Goal: Check status: Check status

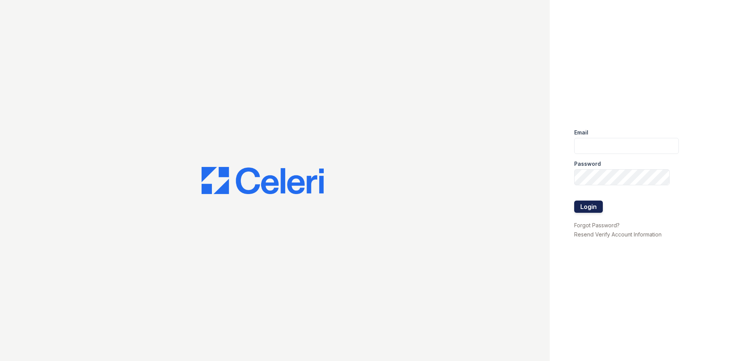
type input "catalina.pm@cafmanagement.com"
click at [586, 204] on button "Login" at bounding box center [588, 206] width 29 height 12
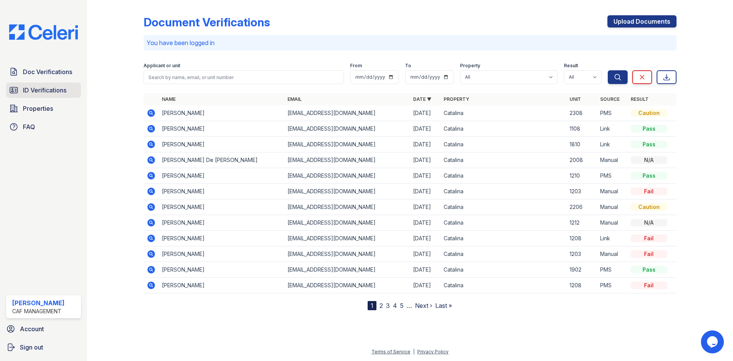
click at [60, 88] on span "ID Verifications" at bounding box center [45, 89] width 44 height 9
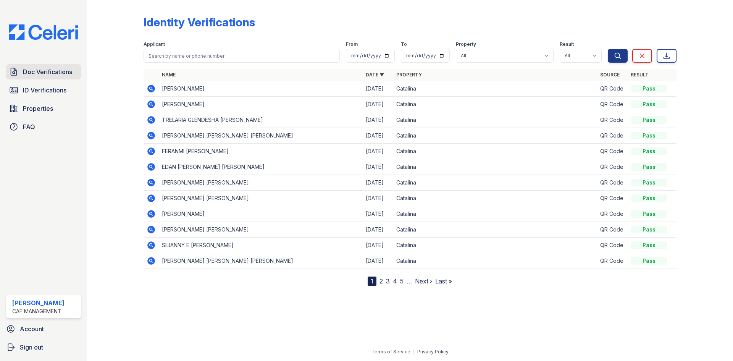
click at [37, 71] on span "Doc Verifications" at bounding box center [47, 71] width 49 height 9
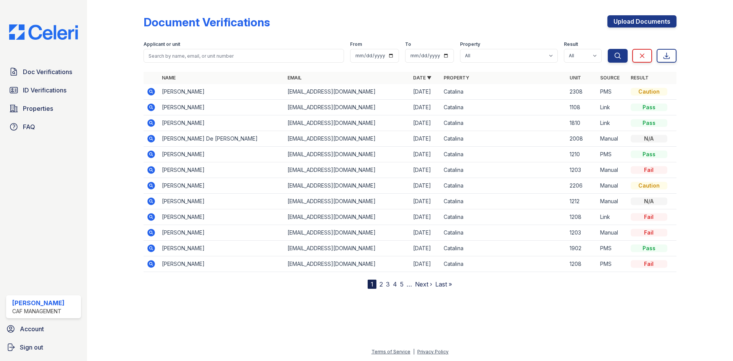
click at [148, 262] on icon at bounding box center [151, 264] width 8 height 8
click at [151, 169] on icon at bounding box center [151, 169] width 2 height 2
